Goal: Task Accomplishment & Management: Manage account settings

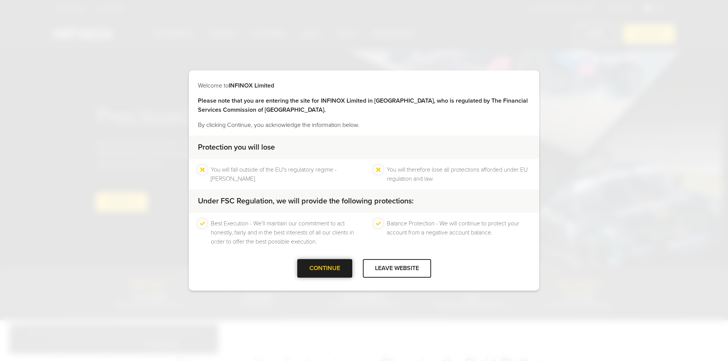
drag, startPoint x: 337, startPoint y: 271, endPoint x: 342, endPoint y: 263, distance: 9.4
click at [324, 269] on div at bounding box center [324, 269] width 0 height 0
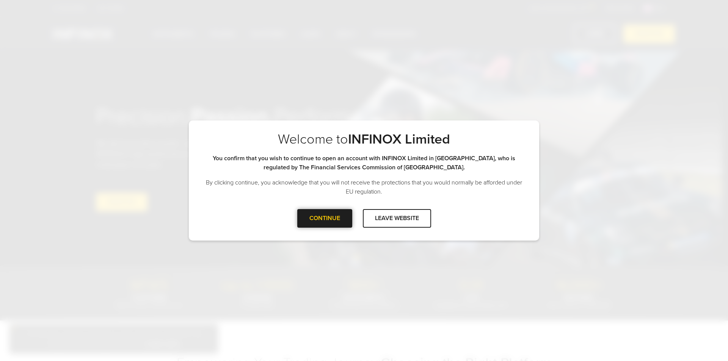
click at [324, 218] on div at bounding box center [324, 218] width 0 height 0
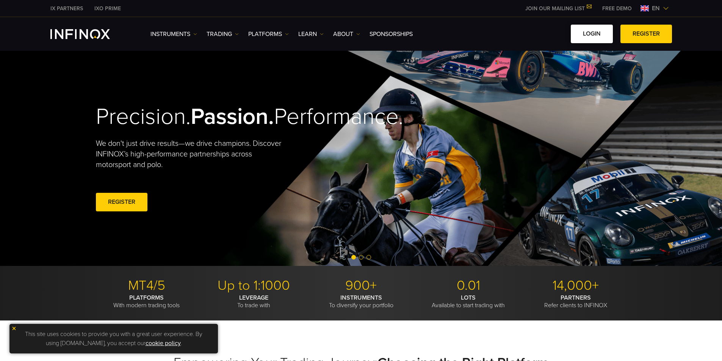
click at [586, 30] on link "LOGIN" at bounding box center [592, 34] width 42 height 19
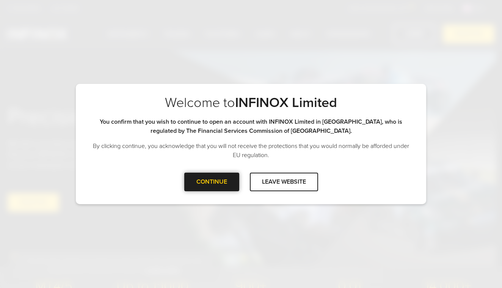
click at [228, 184] on div "CONTINUE" at bounding box center [211, 181] width 55 height 19
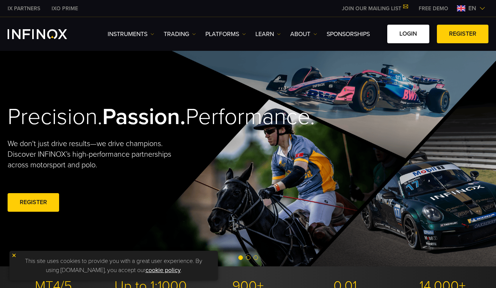
click at [411, 35] on link "LOGIN" at bounding box center [408, 34] width 42 height 19
